Goal: Information Seeking & Learning: Understand process/instructions

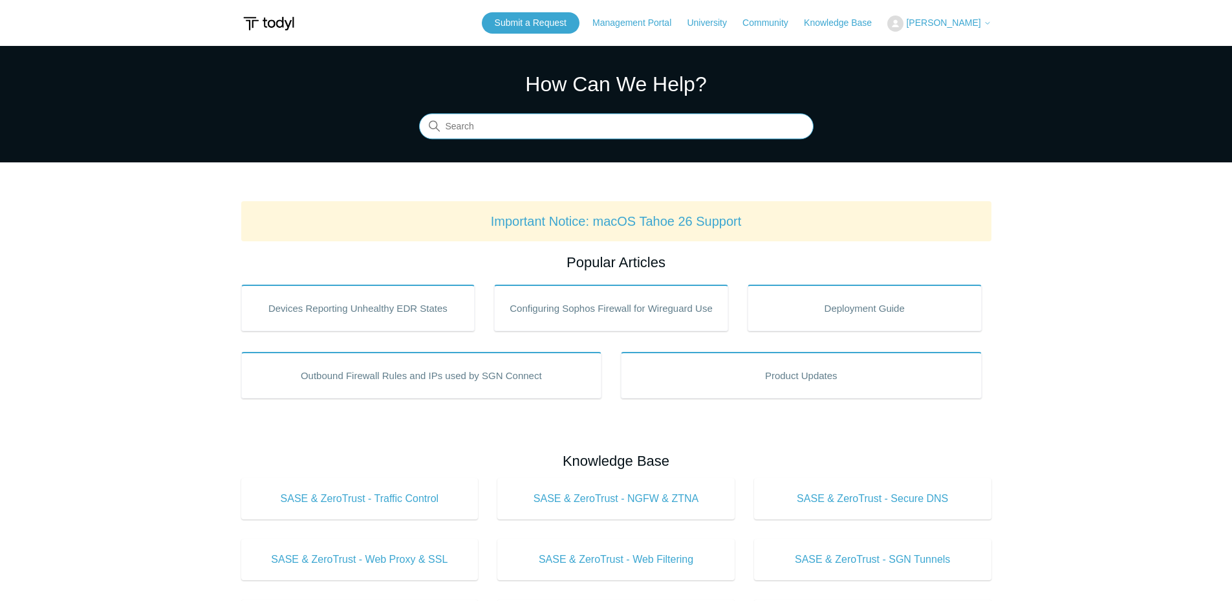
click at [594, 125] on input "Search" at bounding box center [616, 127] width 394 height 26
type input "remove todyl"
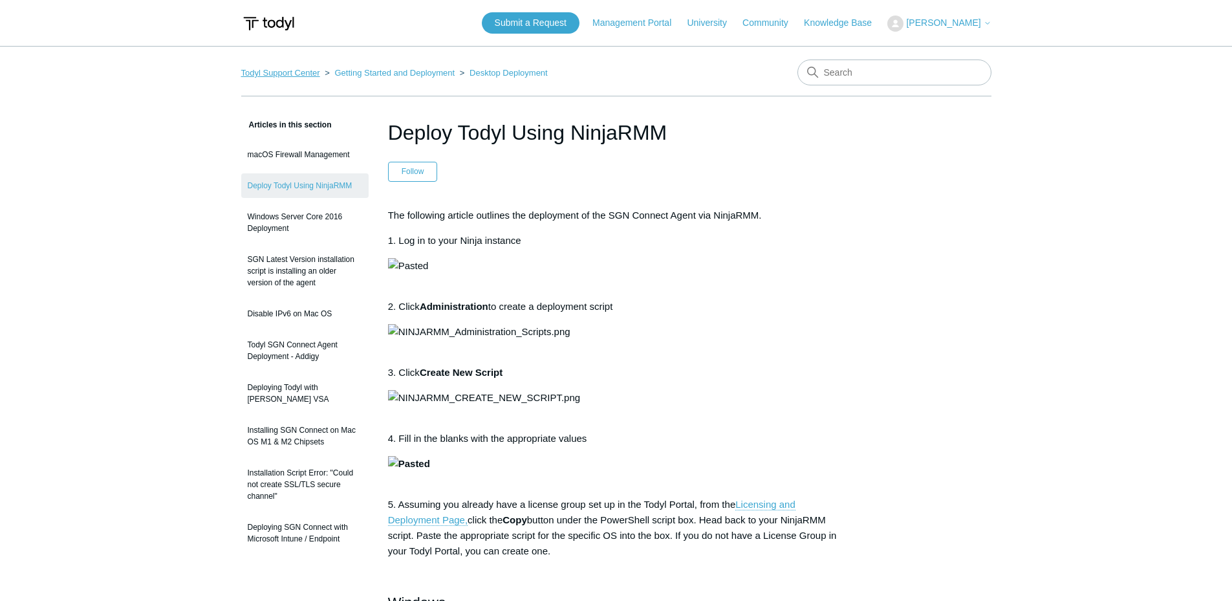
click at [311, 73] on link "Todyl Support Center" at bounding box center [280, 73] width 79 height 10
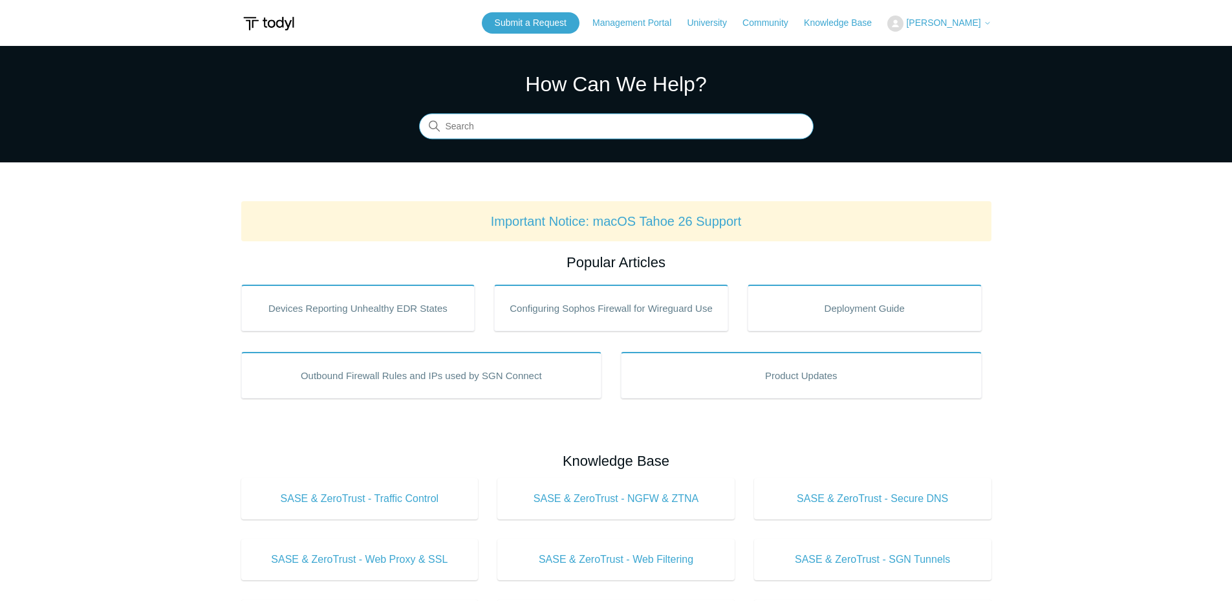
click at [593, 124] on input "Search" at bounding box center [616, 127] width 394 height 26
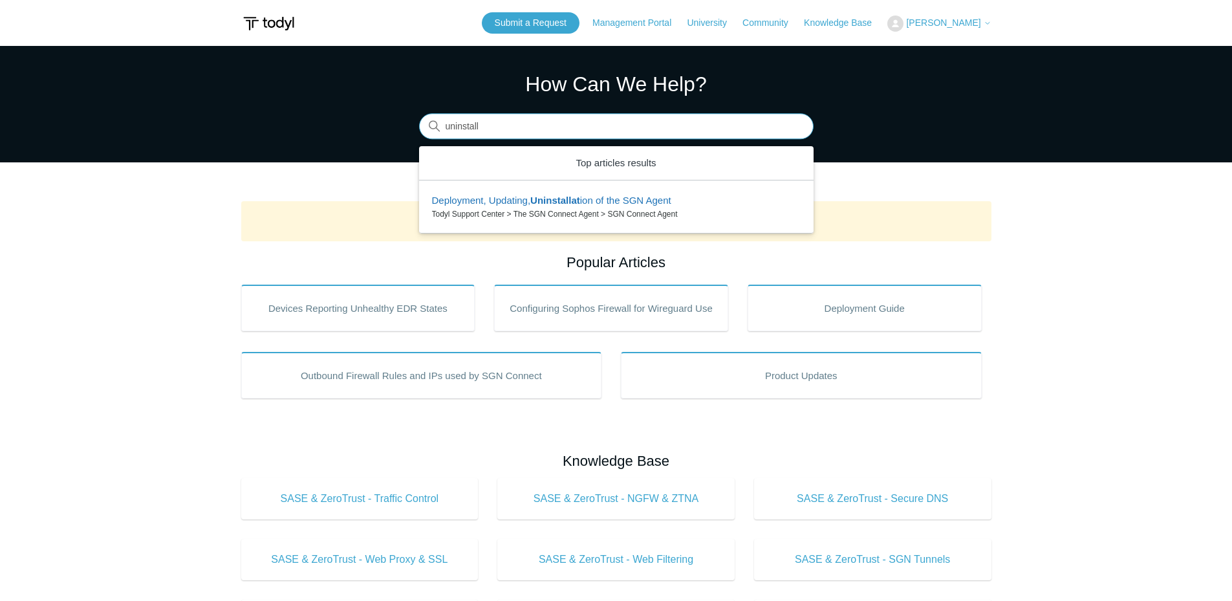
type input "uninstall"
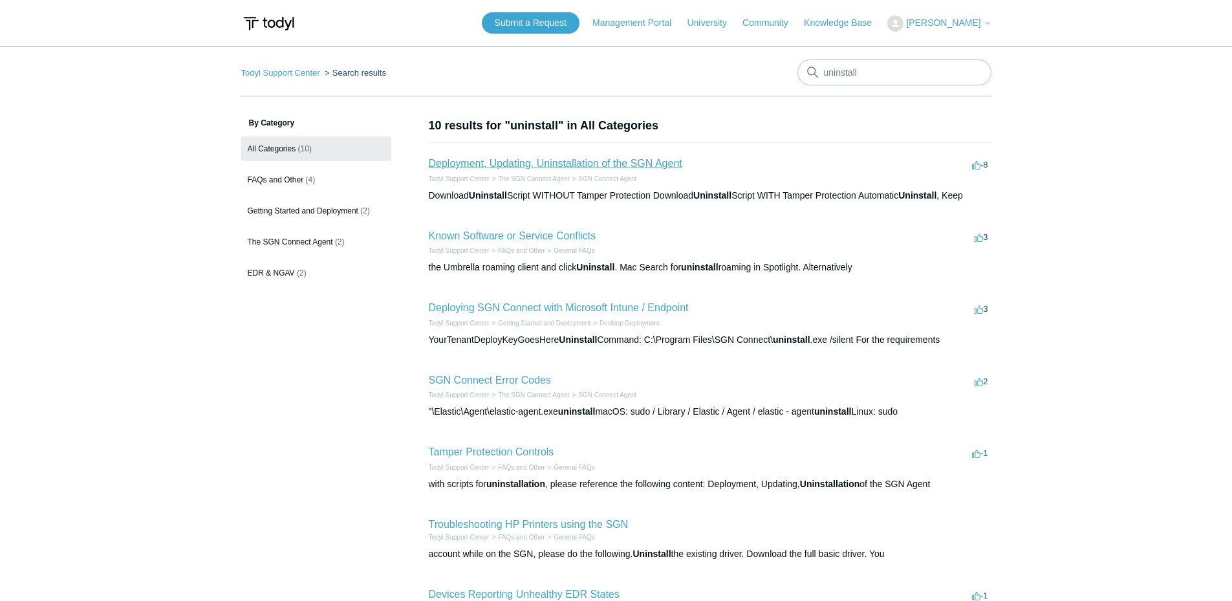
click at [522, 164] on link "Deployment, Updating, Uninstallation of the SGN Agent" at bounding box center [555, 163] width 253 height 11
click at [904, 76] on input "uninstall" at bounding box center [894, 72] width 194 height 26
type input "uninstall script"
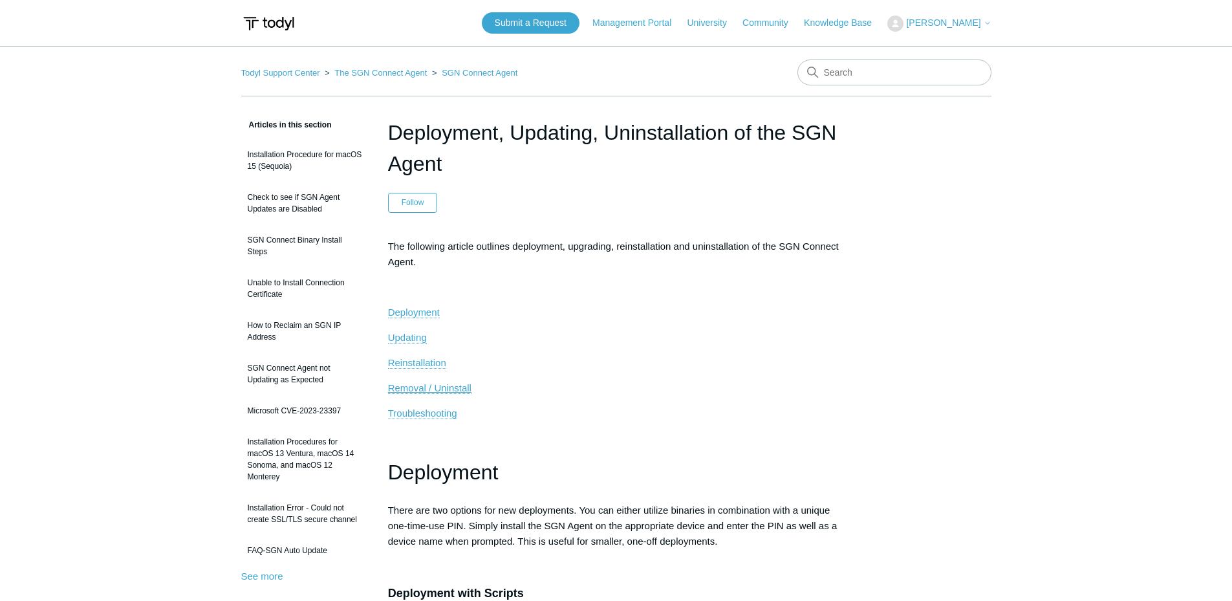
click at [433, 387] on span "Removal / Uninstall" at bounding box center [429, 387] width 83 height 11
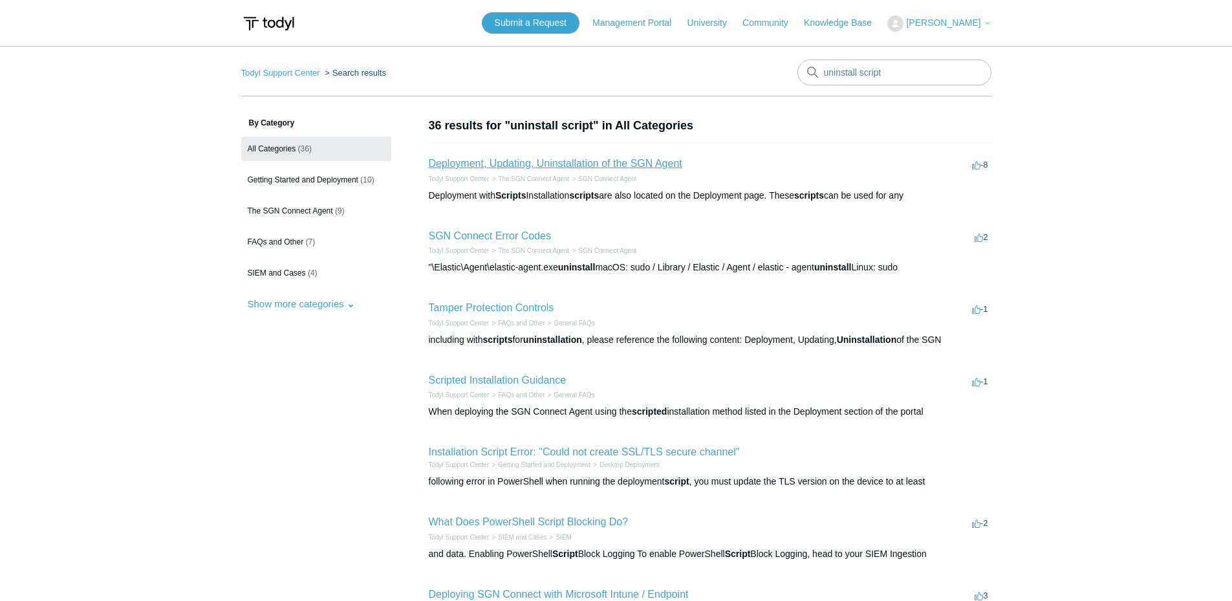
click at [594, 165] on link "Deployment, Updating, Uninstallation of the SGN Agent" at bounding box center [555, 163] width 253 height 11
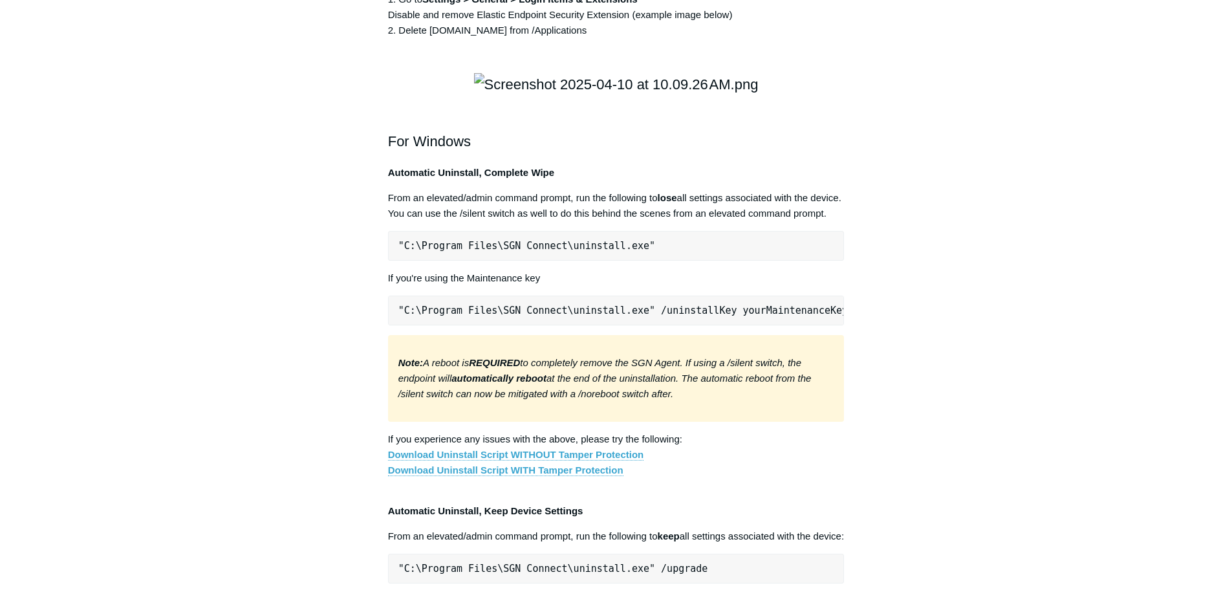
scroll to position [1681, 0]
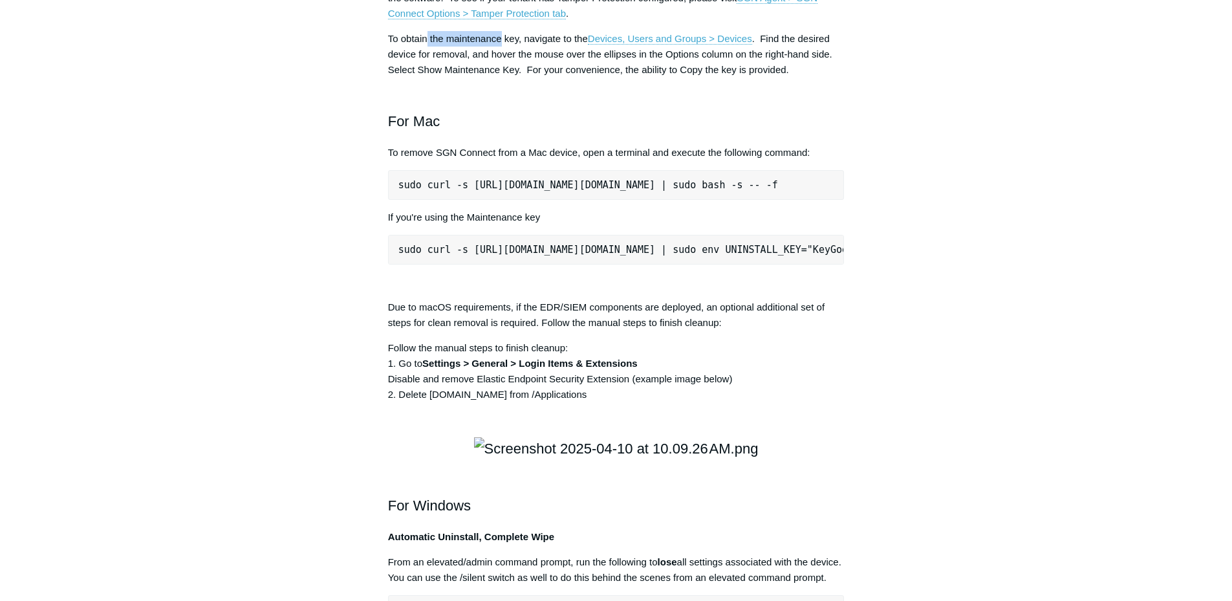
drag, startPoint x: 428, startPoint y: 228, endPoint x: 499, endPoint y: 229, distance: 71.1
click at [499, 78] on p "To obtain the maintenance key, navigate to the Devices, Users and Groups > Devi…" at bounding box center [616, 54] width 457 height 47
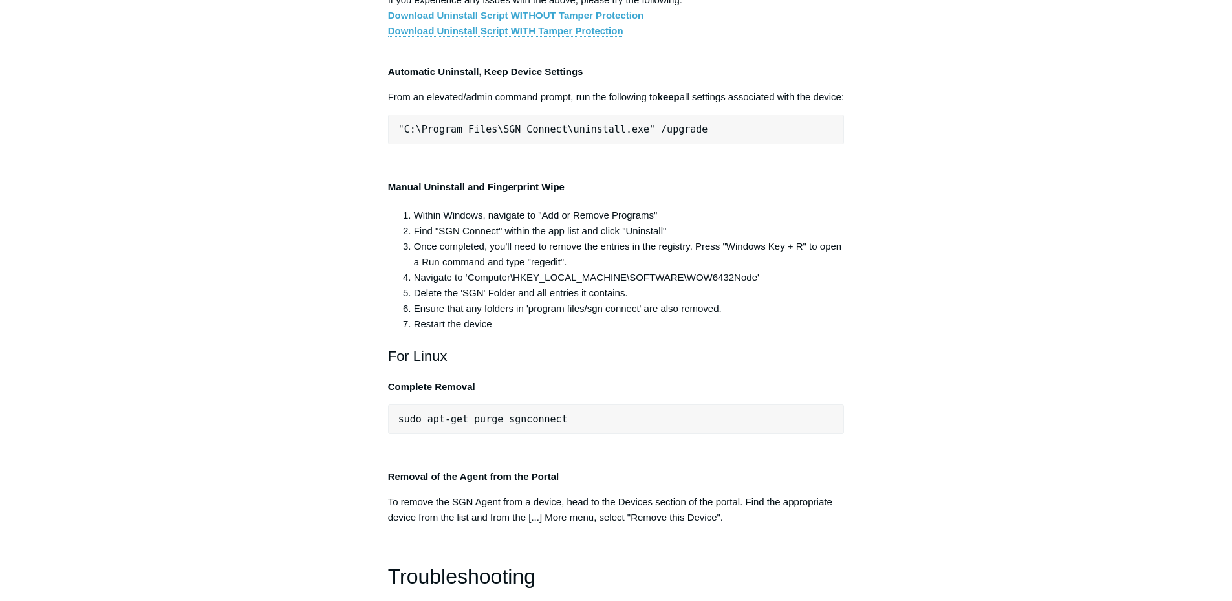
scroll to position [2587, 0]
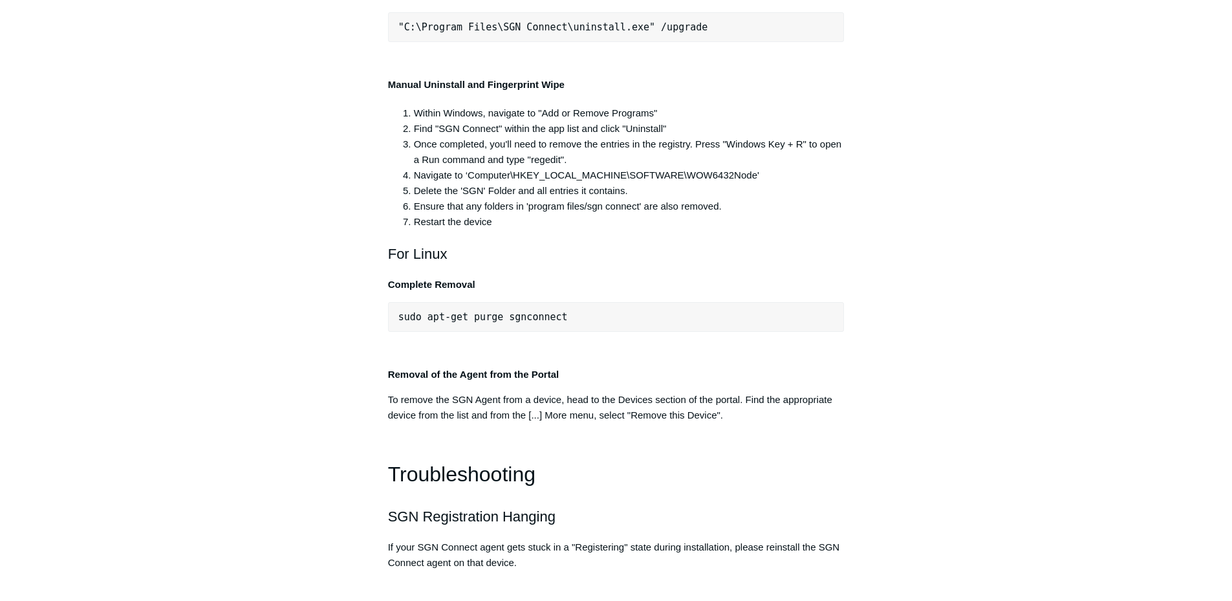
drag, startPoint x: 665, startPoint y: 205, endPoint x: 395, endPoint y: 206, distance: 270.3
copy span ""C:\Program Files\SGN Connect\uninstall.exe""
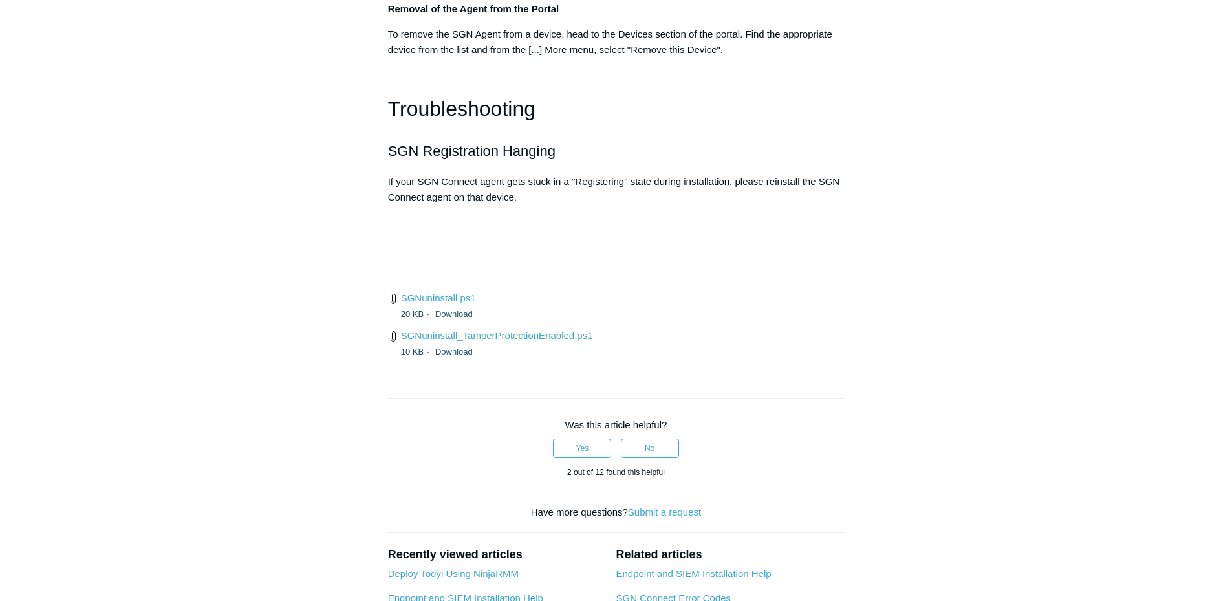
scroll to position [2975, 0]
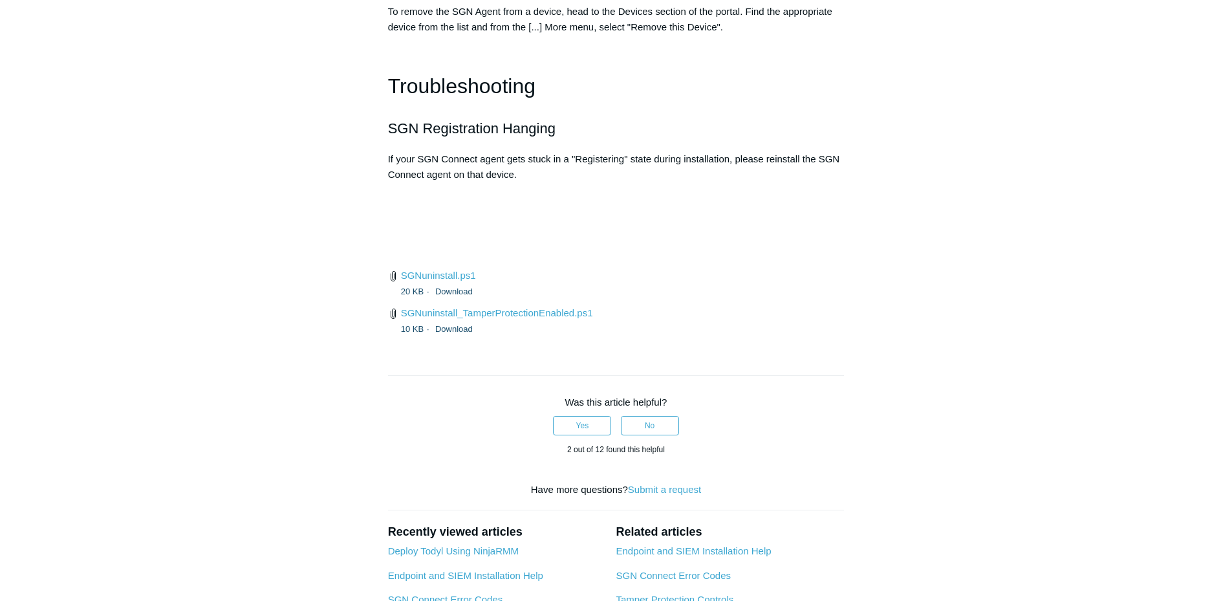
drag, startPoint x: 424, startPoint y: 336, endPoint x: 662, endPoint y: 341, distance: 238.0
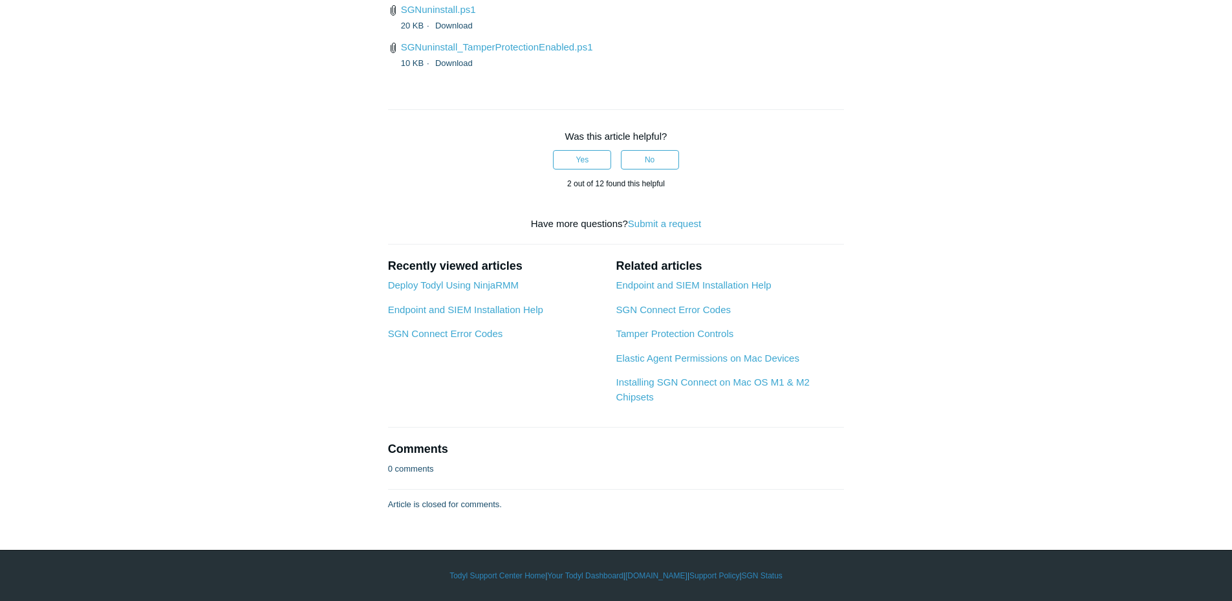
scroll to position [3427, 0]
